Goal: Information Seeking & Learning: Understand process/instructions

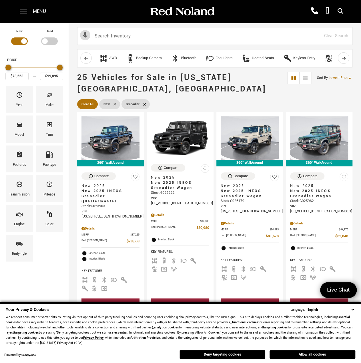
click at [28, 11] on div "Menu" at bounding box center [34, 11] width 41 height 23
click at [25, 9] on span at bounding box center [23, 9] width 7 height 1
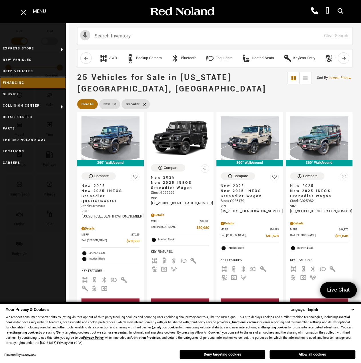
click at [16, 83] on link "Financing" at bounding box center [33, 82] width 66 height 11
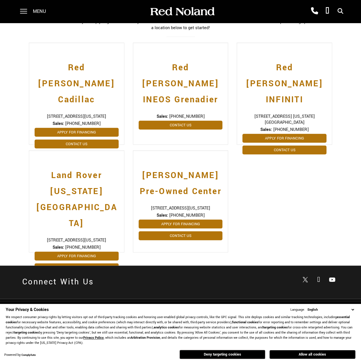
scroll to position [171, 0]
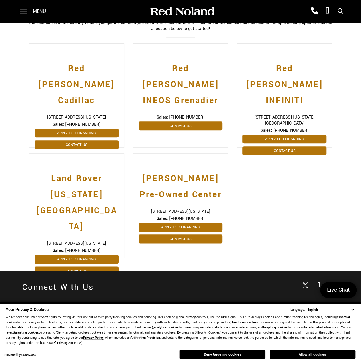
click at [341, 355] on button "Allow all cookies" at bounding box center [313, 354] width 86 height 9
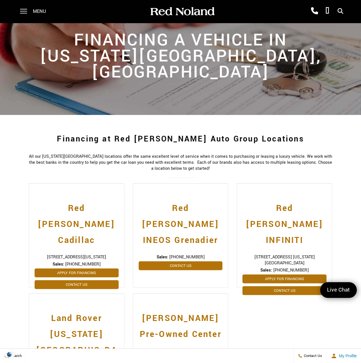
scroll to position [0, 0]
